Goal: Task Accomplishment & Management: Use online tool/utility

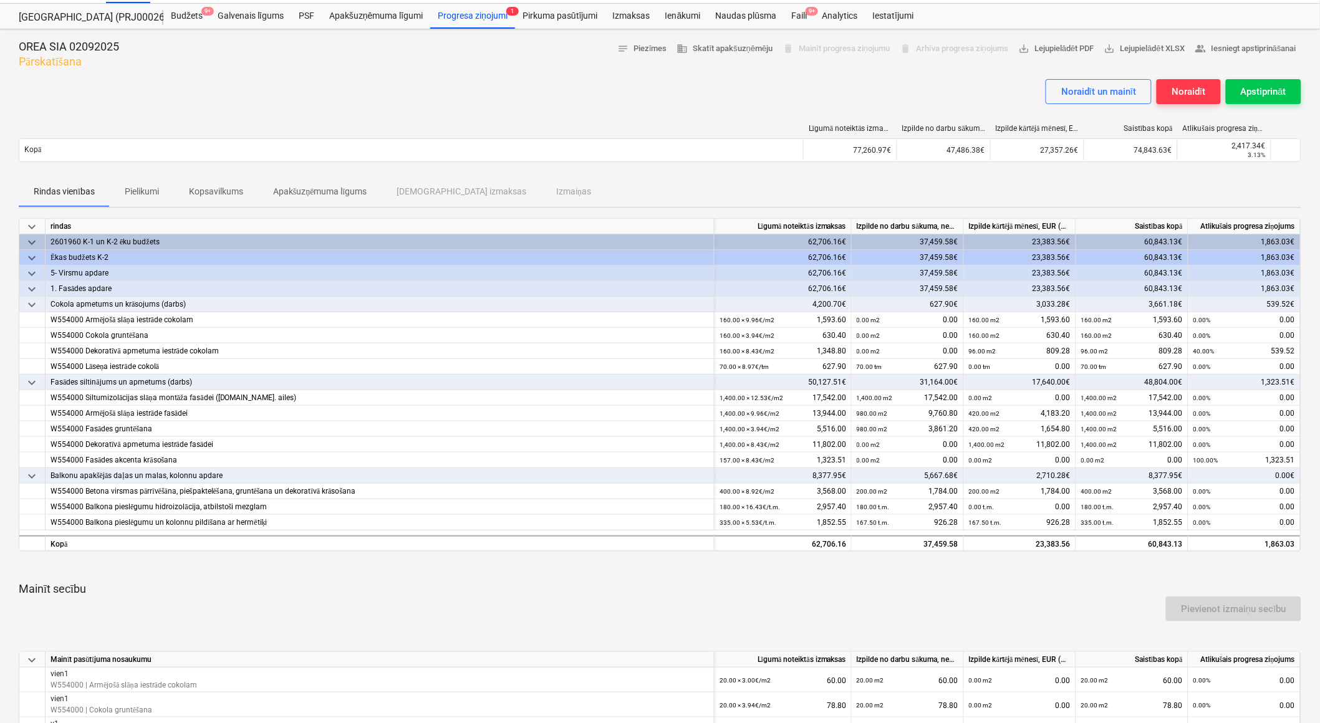
scroll to position [14, 0]
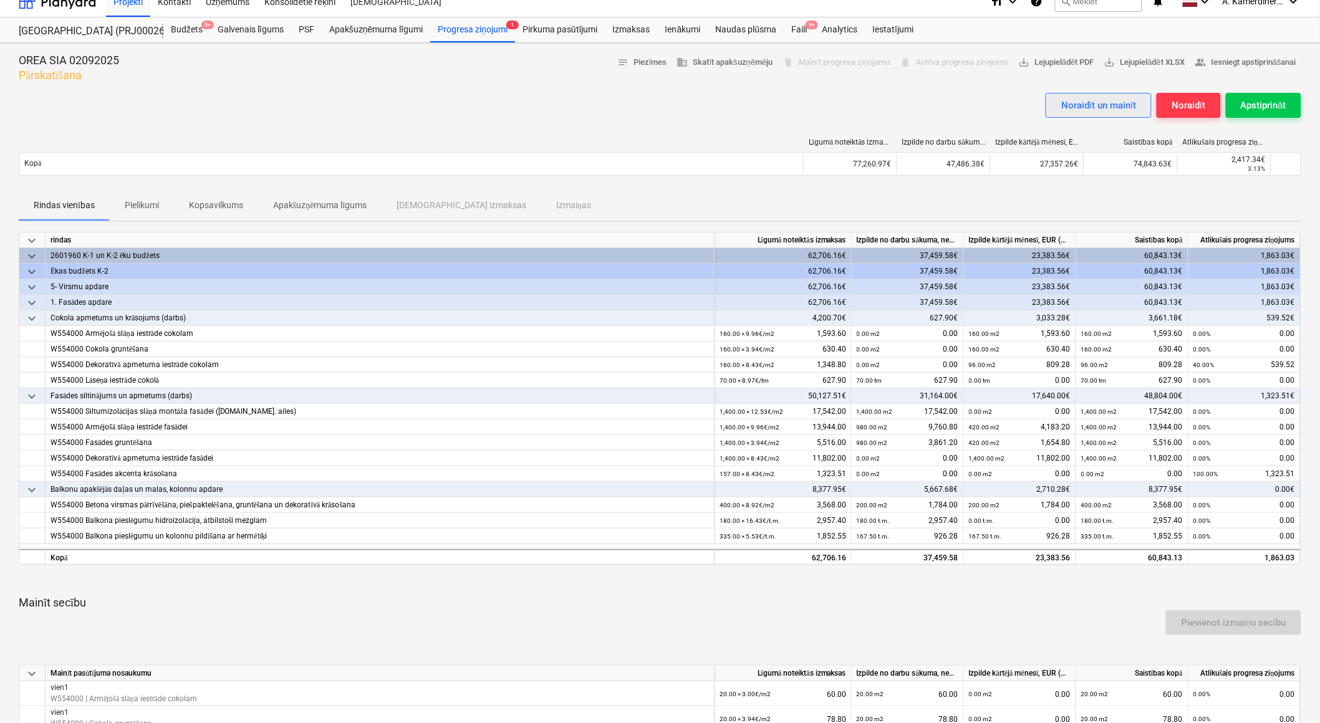
click at [1123, 103] on div "Noraidīt un mainīt" at bounding box center [1098, 105] width 75 height 16
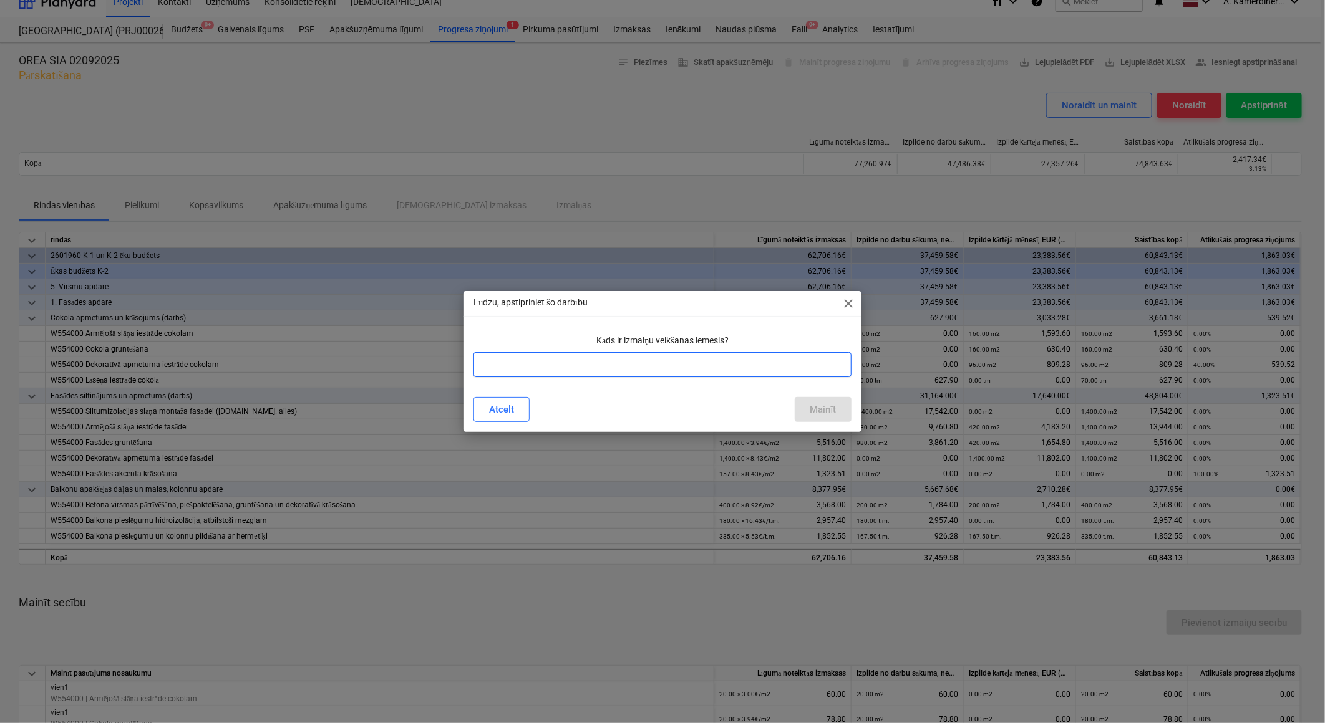
click at [753, 369] on input "text" at bounding box center [661, 364] width 377 height 25
type input "labojums"
click at [819, 402] on div "Mainīt" at bounding box center [823, 410] width 26 height 16
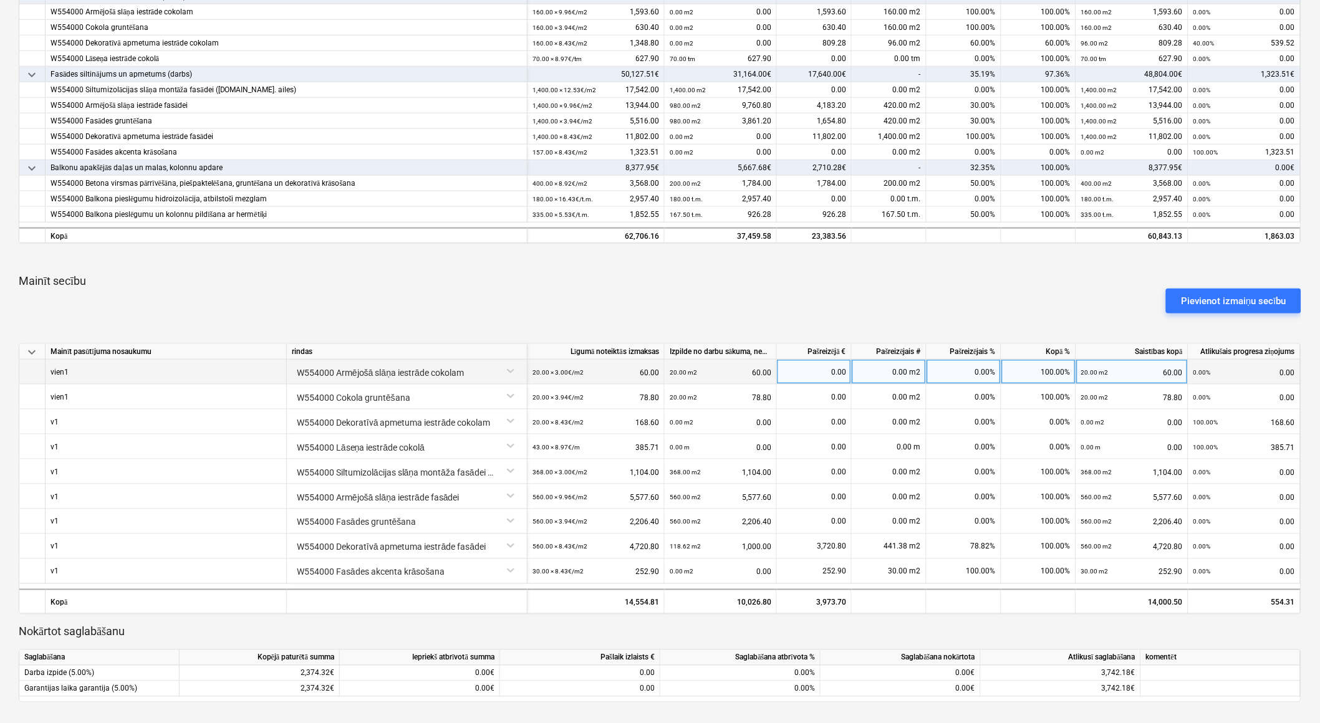
scroll to position [510, 0]
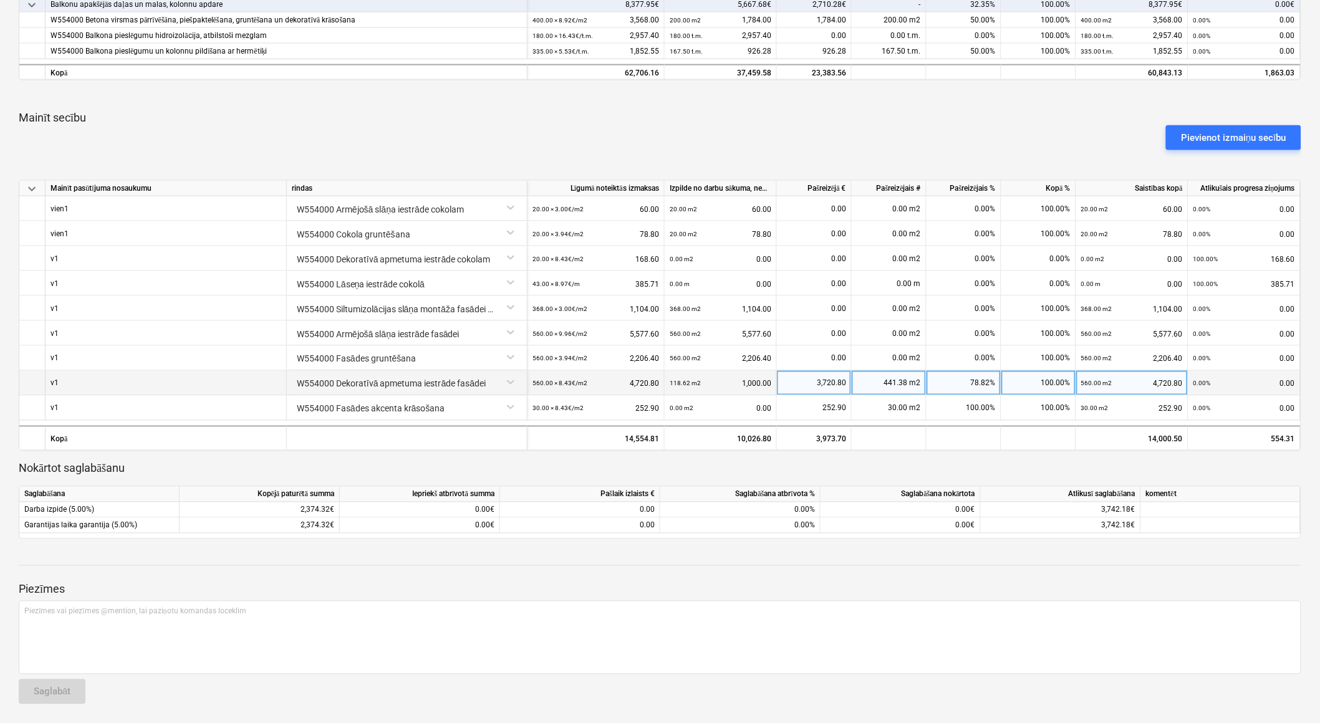
click at [812, 385] on div "3,720.80" at bounding box center [814, 383] width 64 height 25
type input "2500"
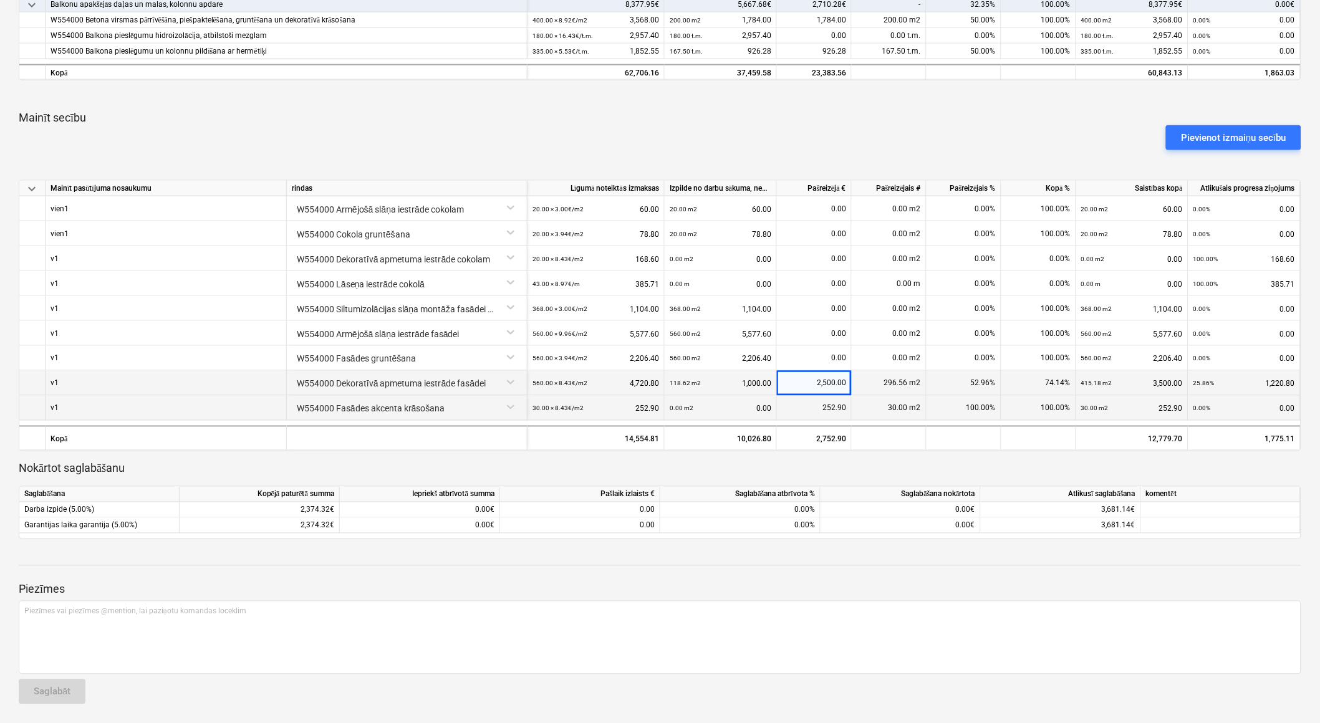
click at [810, 398] on div "252.90" at bounding box center [814, 408] width 64 height 25
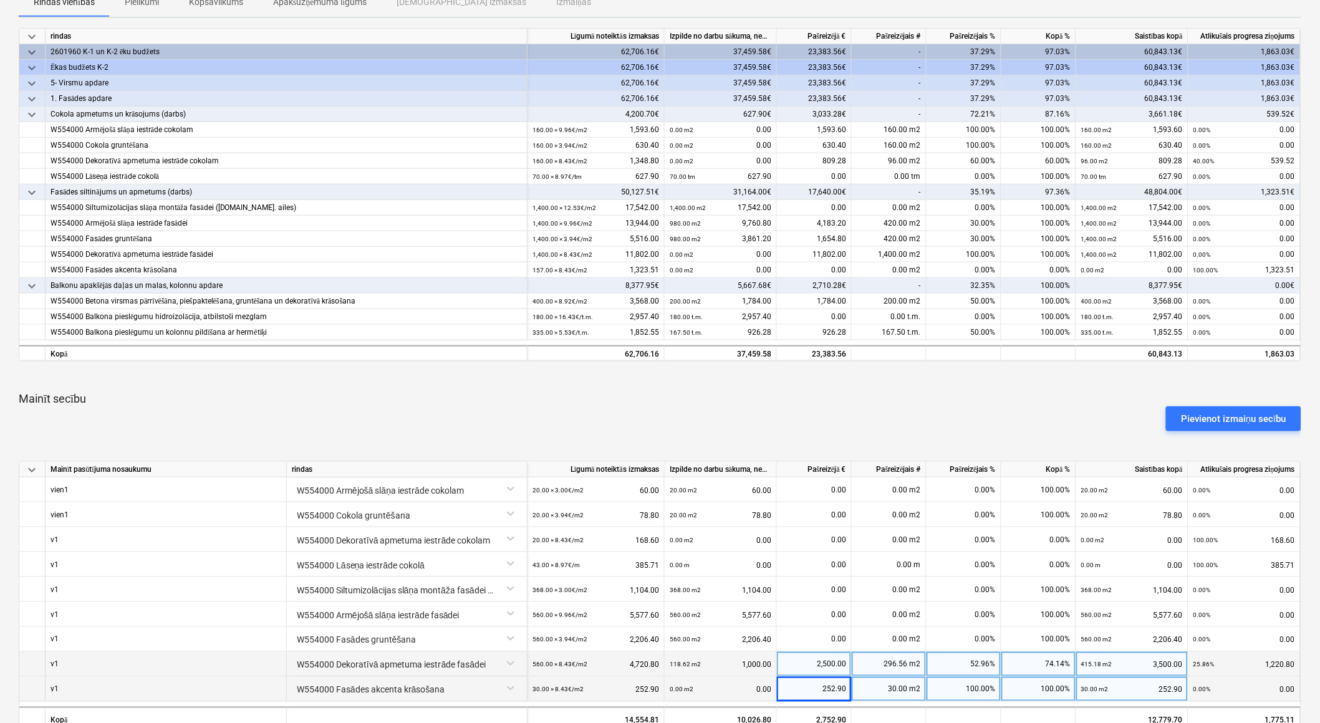
scroll to position [277, 0]
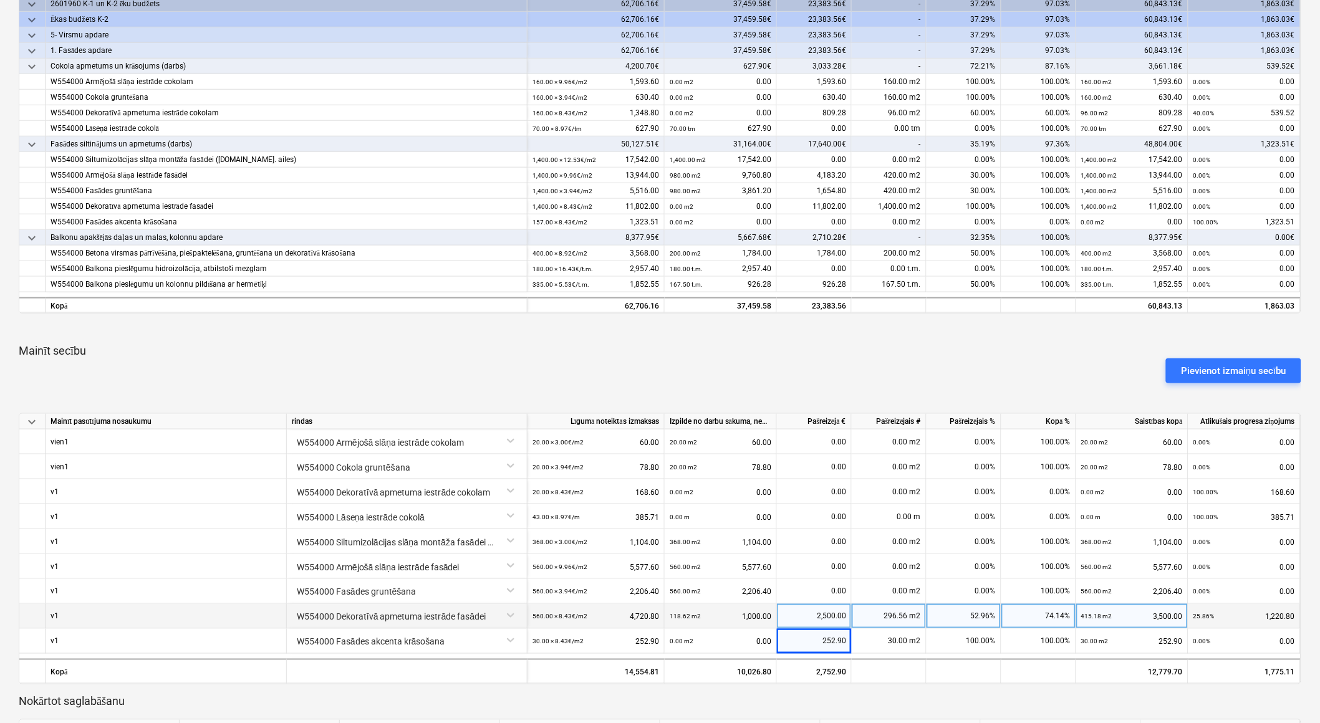
click at [815, 616] on div "2,500.00" at bounding box center [814, 616] width 64 height 25
type input "3000"
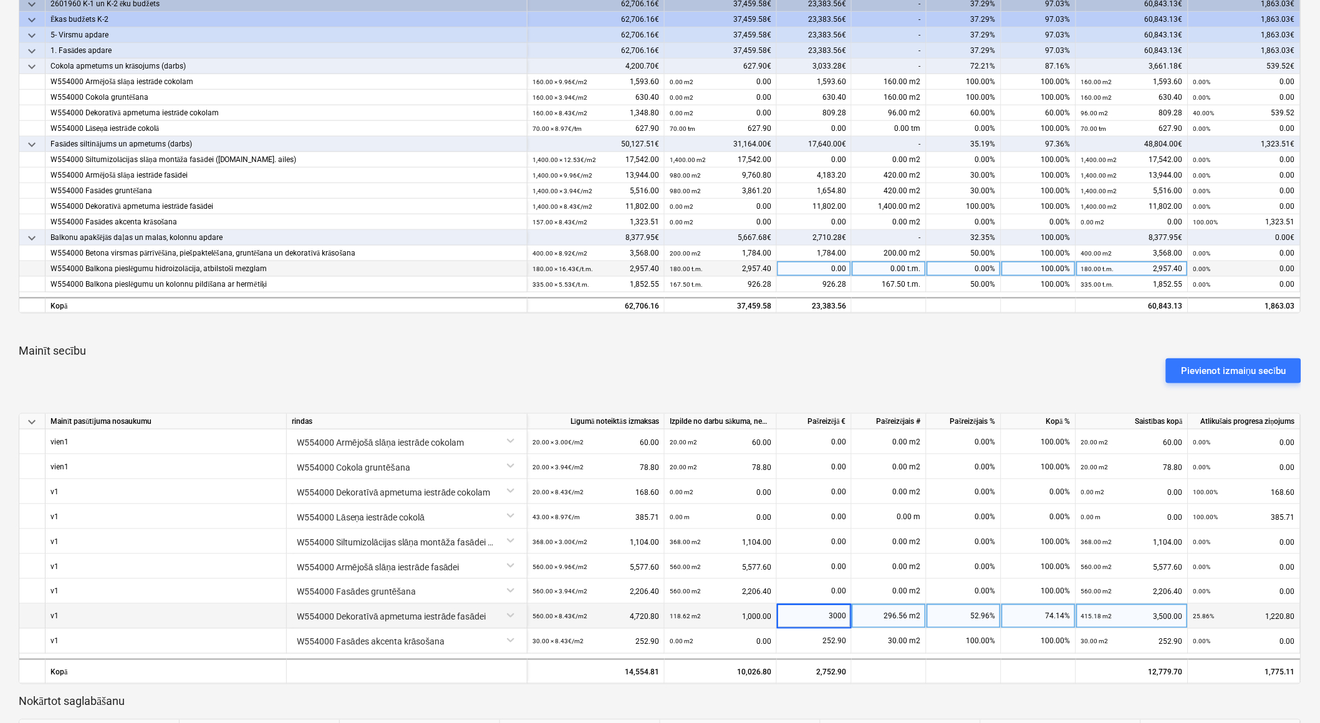
click at [815, 268] on div "0.00" at bounding box center [814, 269] width 75 height 16
click at [816, 284] on div "926.28" at bounding box center [814, 285] width 75 height 16
type input "0"
click at [806, 273] on div "0.00" at bounding box center [814, 269] width 75 height 16
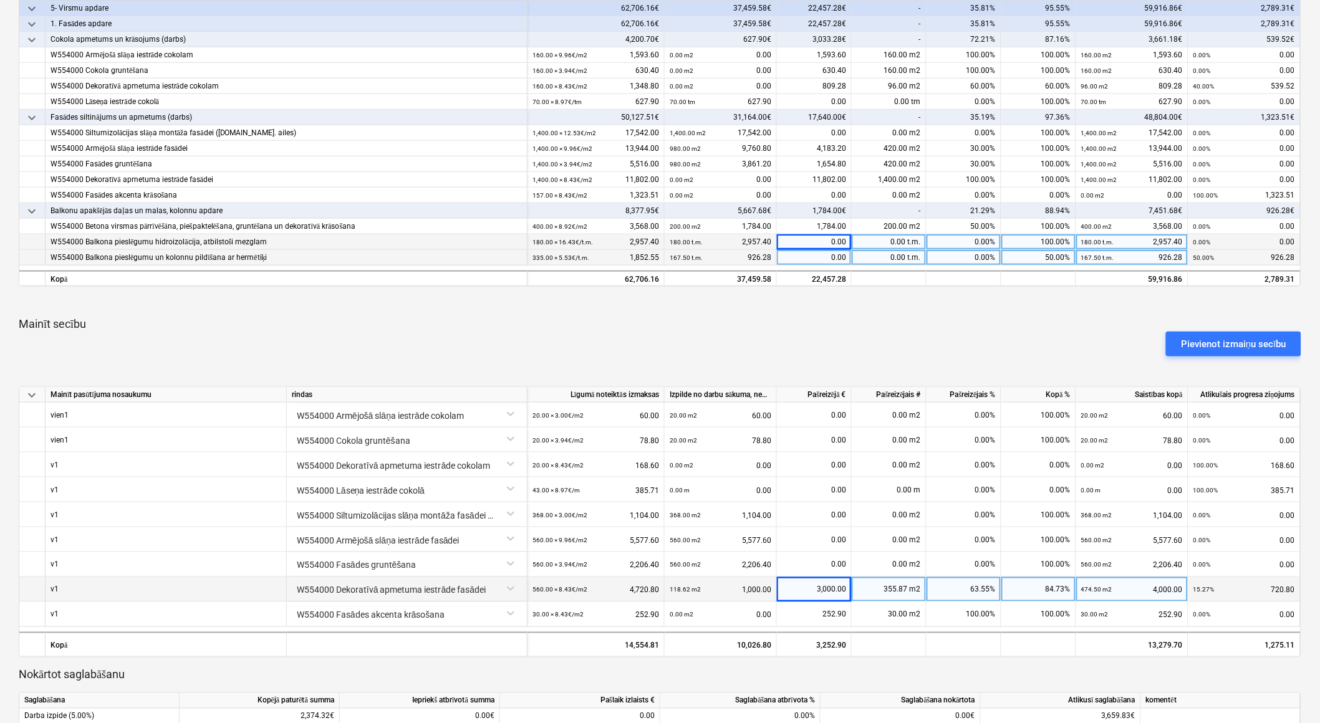
scroll to position [0, 0]
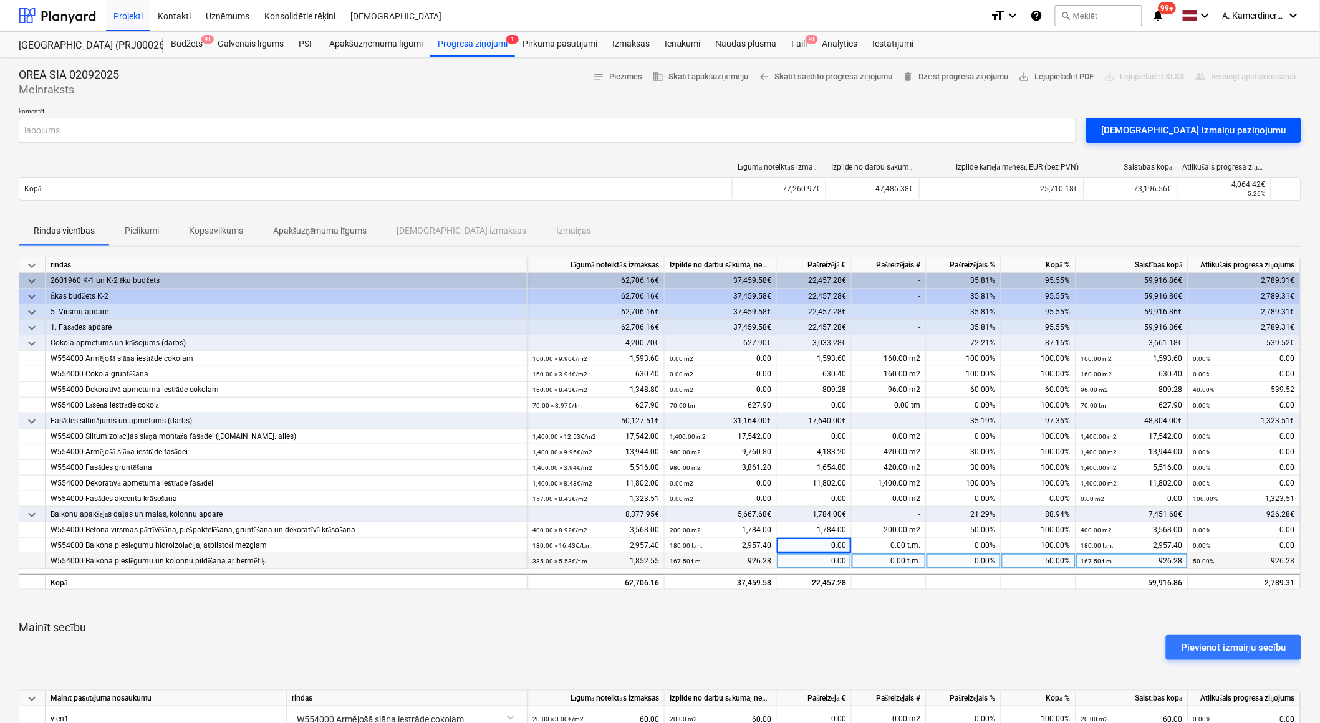
click at [1208, 132] on div "[DEMOGRAPHIC_DATA] izmaiņu paziņojumu" at bounding box center [1193, 130] width 185 height 16
